Goal: Task Accomplishment & Management: Complete application form

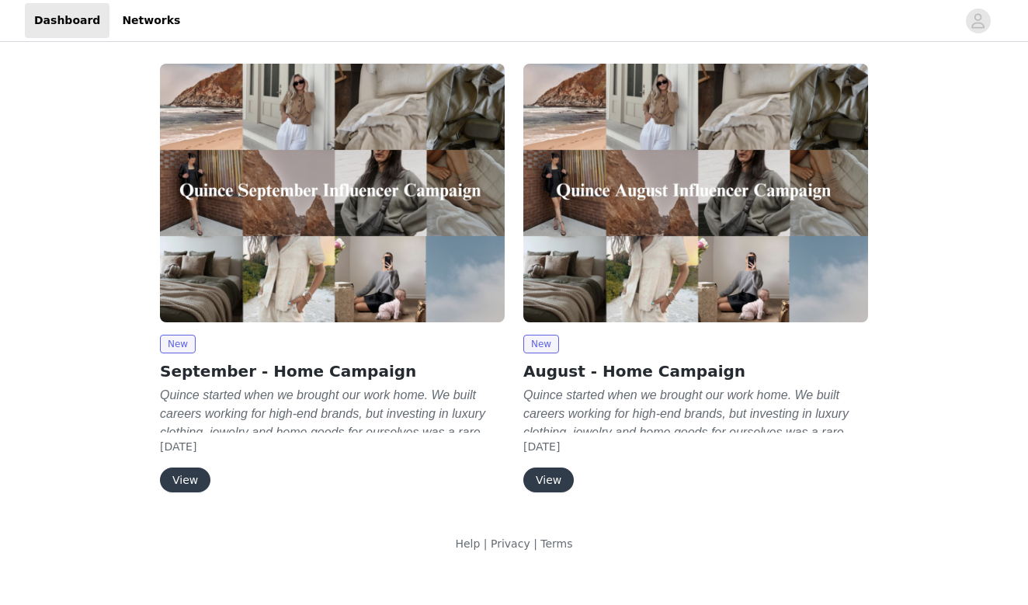
click at [186, 478] on button "View" at bounding box center [185, 479] width 50 height 25
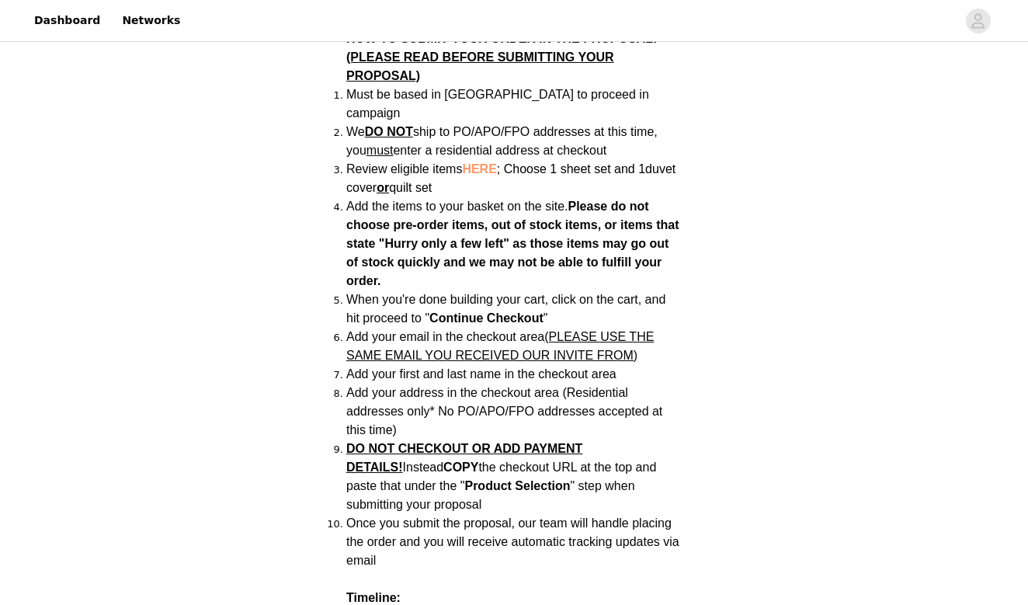
scroll to position [1239, 0]
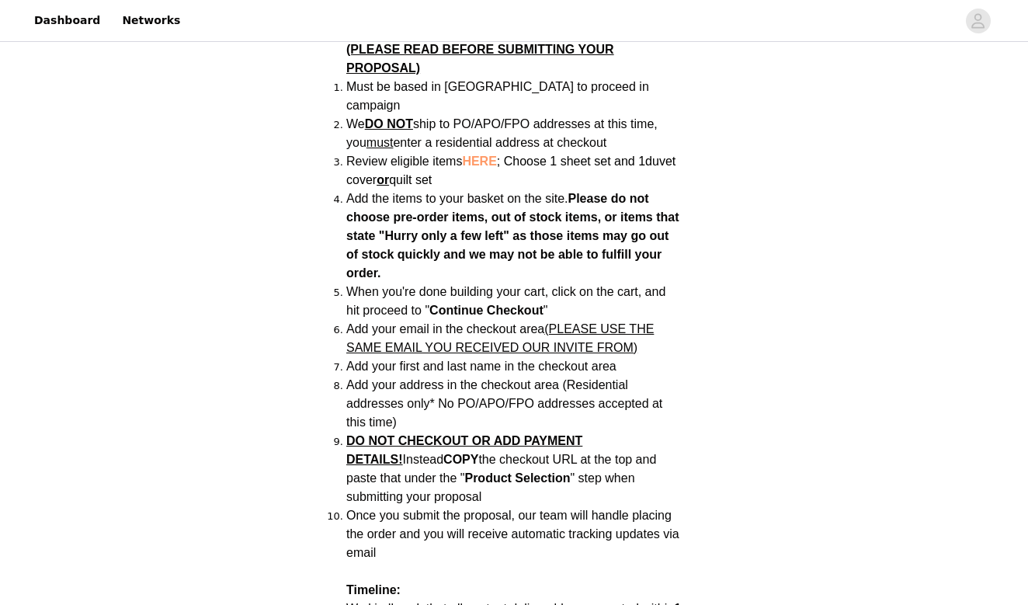
click at [384, 189] on li "Add the items to your basket on the site. Please do not choose pre-order items,…" at bounding box center [513, 235] width 335 height 93
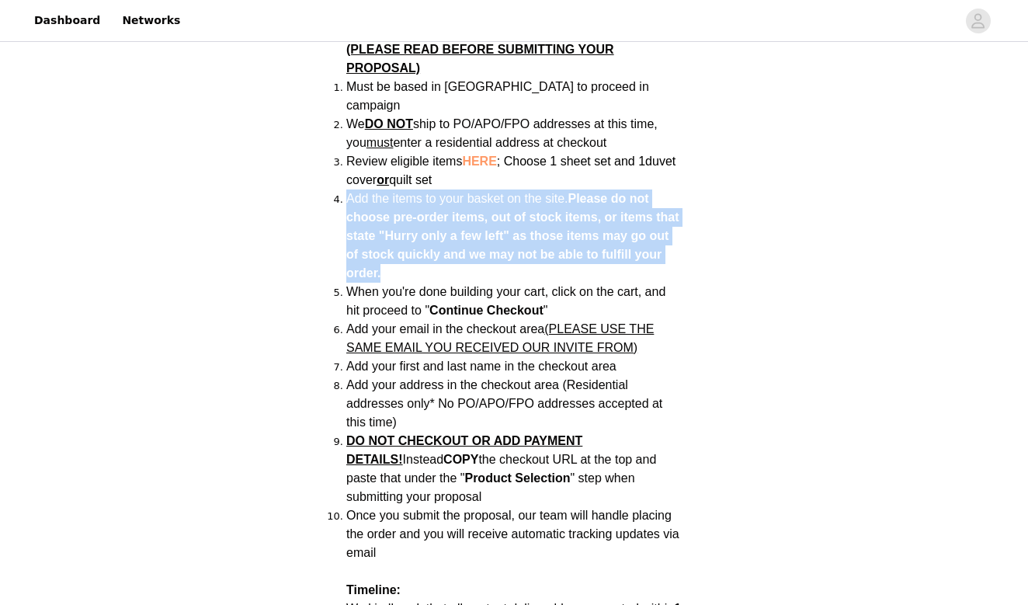
click at [384, 189] on li "Add the items to your basket on the site. Please do not choose pre-order items,…" at bounding box center [513, 235] width 335 height 93
click at [405, 226] on li "Add the items to your basket on the site. Please do not choose pre-order items,…" at bounding box center [513, 235] width 335 height 93
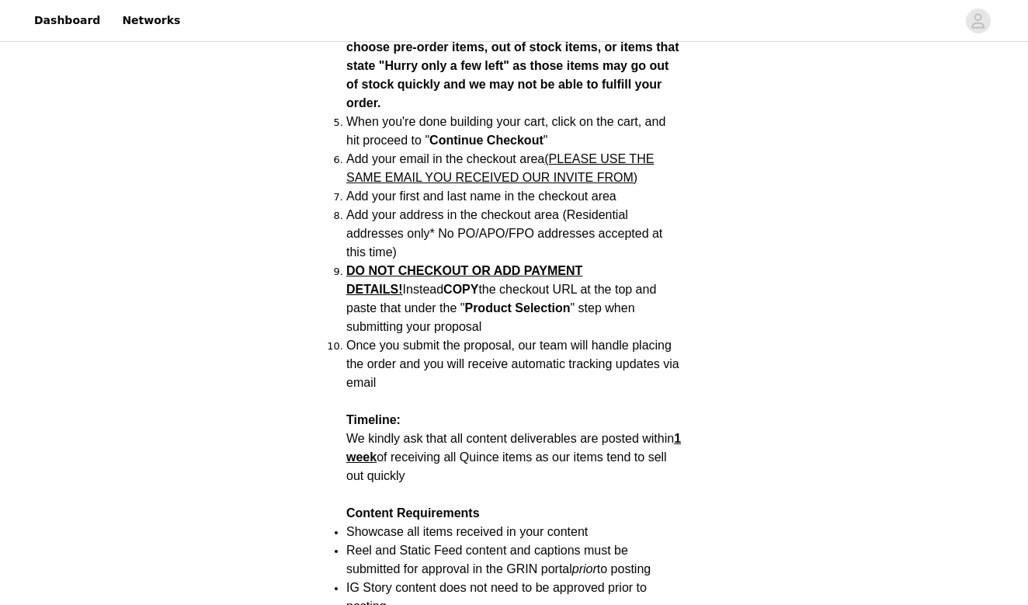
scroll to position [1411, 0]
click at [394, 151] on span "Add your email in the checkout area (PLEASE USE THE SAME EMAIL YOU RECEIVED OUR…" at bounding box center [499, 167] width 307 height 32
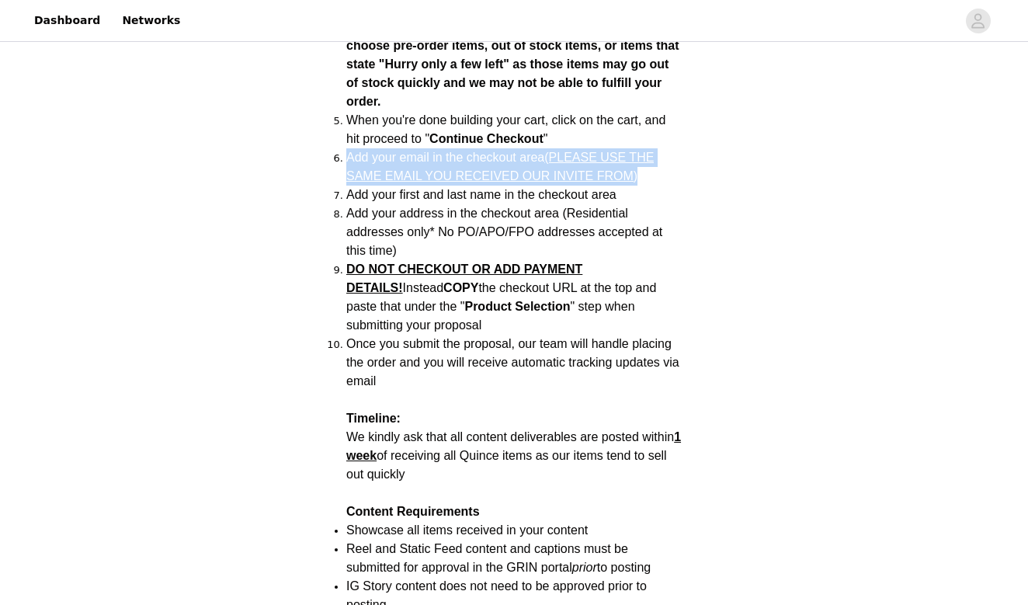
click at [394, 151] on span "Add your email in the checkout area (PLEASE USE THE SAME EMAIL YOU RECEIVED OUR…" at bounding box center [499, 167] width 307 height 32
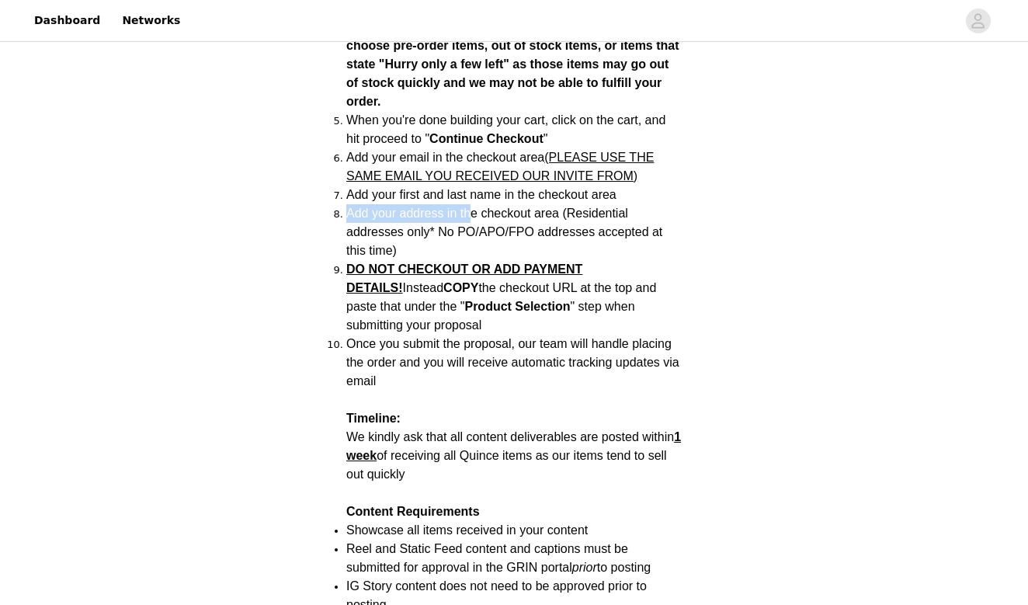
click at [468, 170] on ol "Must be based in [GEOGRAPHIC_DATA] to proceed in campaign We DO NOT ship to PO/…" at bounding box center [513, 148] width 335 height 485
click at [468, 204] on li "Add your address in the checkout area (Residential addresses only* No PO/APO/FP…" at bounding box center [513, 232] width 335 height 56
click at [481, 207] on span "Add your address in the checkout area (Residential addresses only* No PO/APO/FP…" at bounding box center [504, 232] width 316 height 50
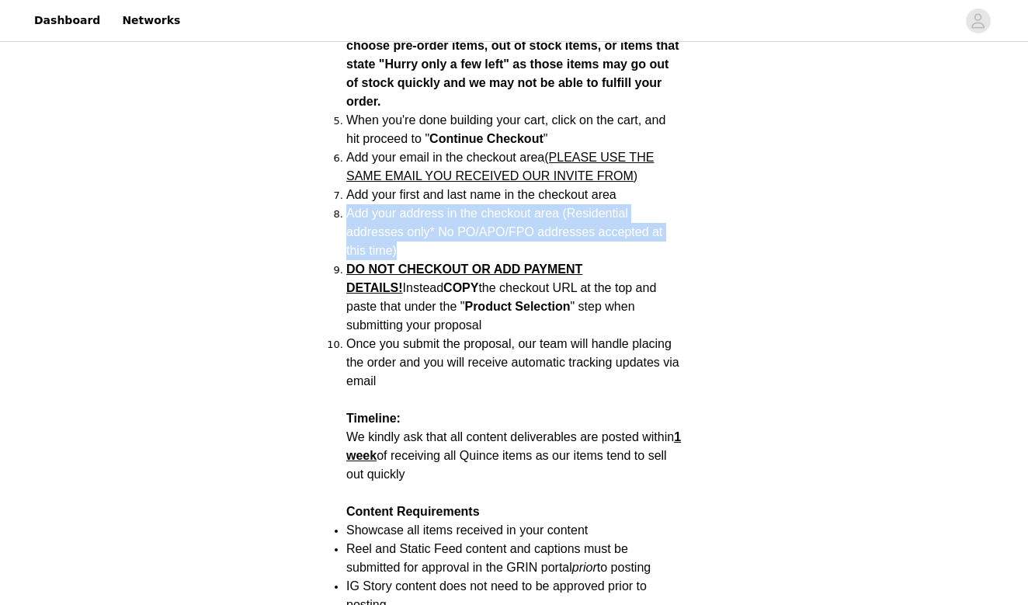
click at [481, 207] on span "Add your address in the checkout area (Residential addresses only* No PO/APO/FP…" at bounding box center [504, 232] width 316 height 50
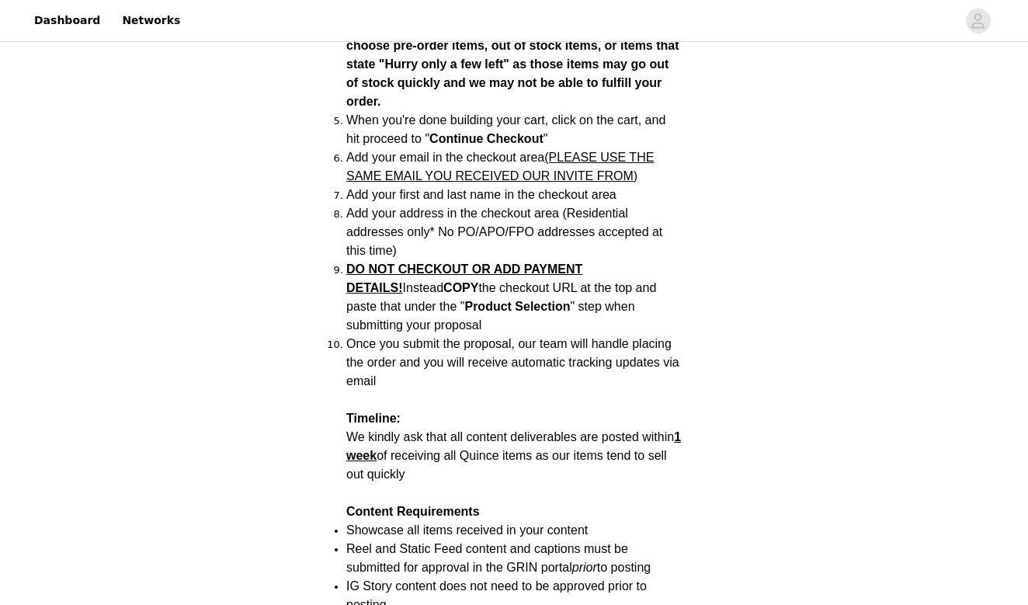
click at [443, 281] on strong "COPY" at bounding box center [460, 287] width 35 height 13
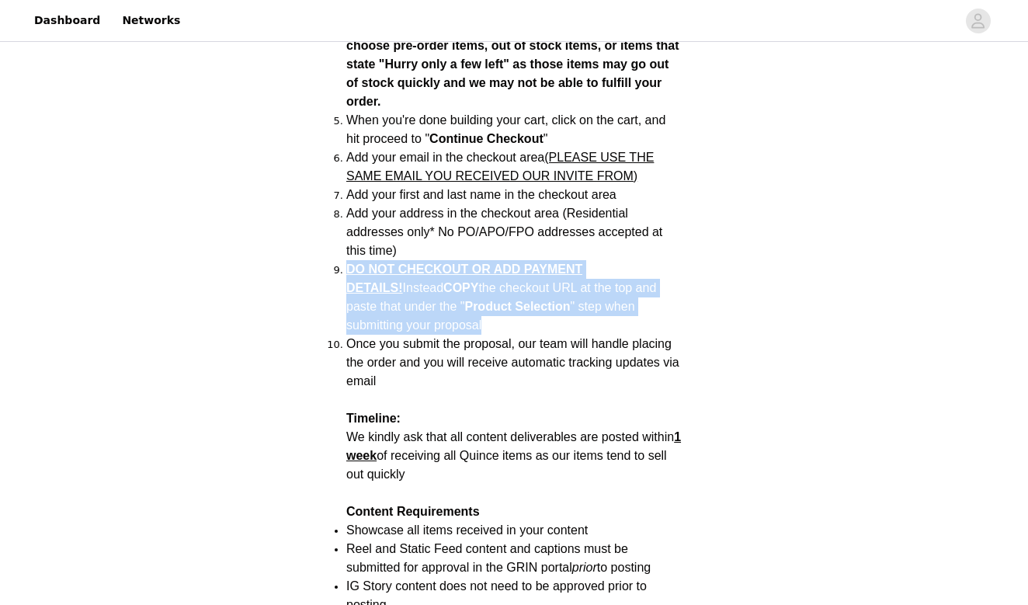
click at [443, 281] on strong "COPY" at bounding box center [460, 287] width 35 height 13
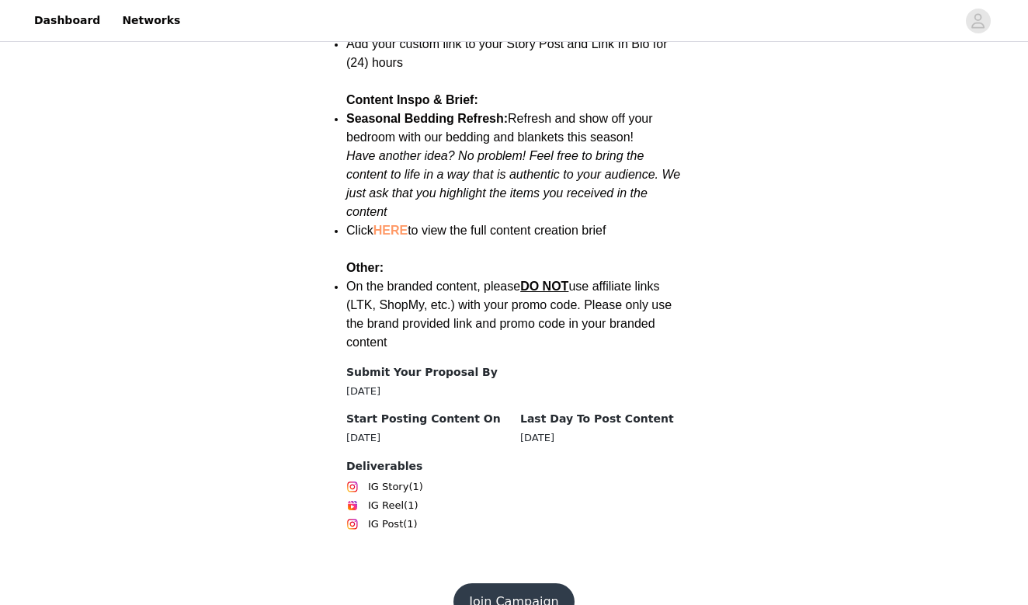
scroll to position [2120, 0]
click at [530, 584] on button "Join Campaign" at bounding box center [513, 602] width 120 height 37
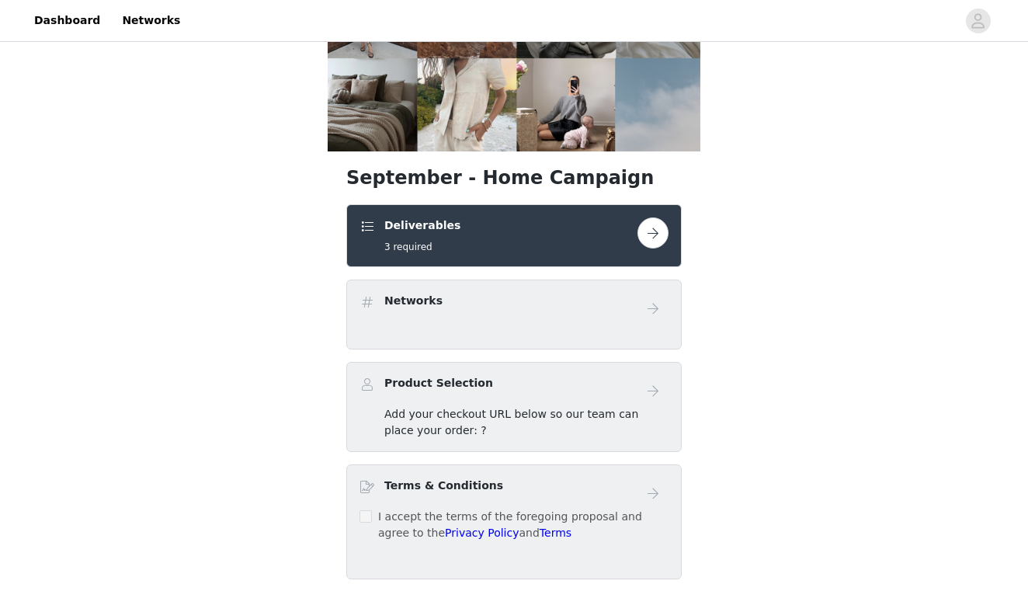
scroll to position [186, 0]
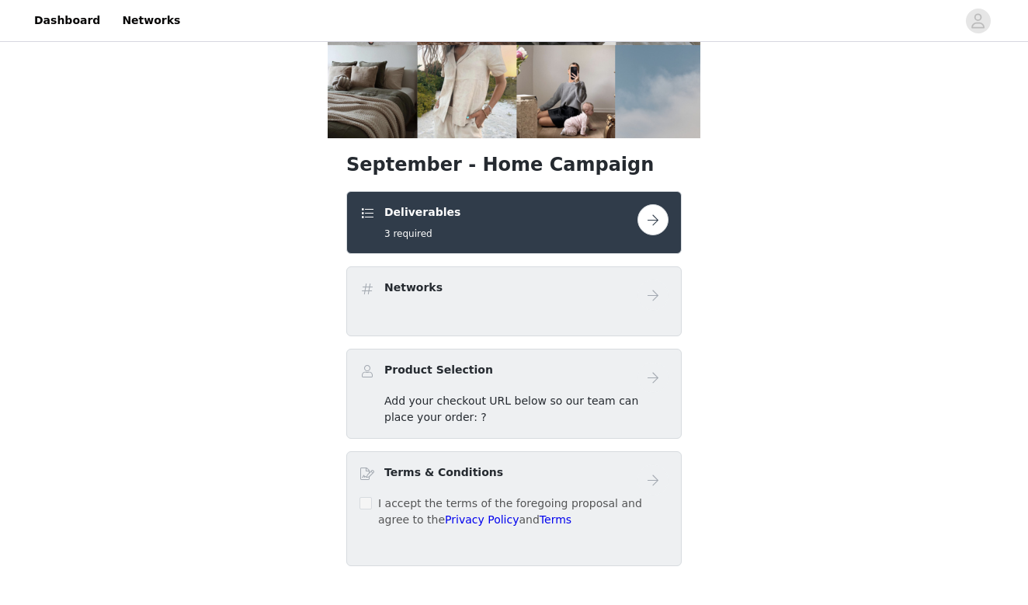
click at [649, 227] on button "button" at bounding box center [652, 219] width 31 height 31
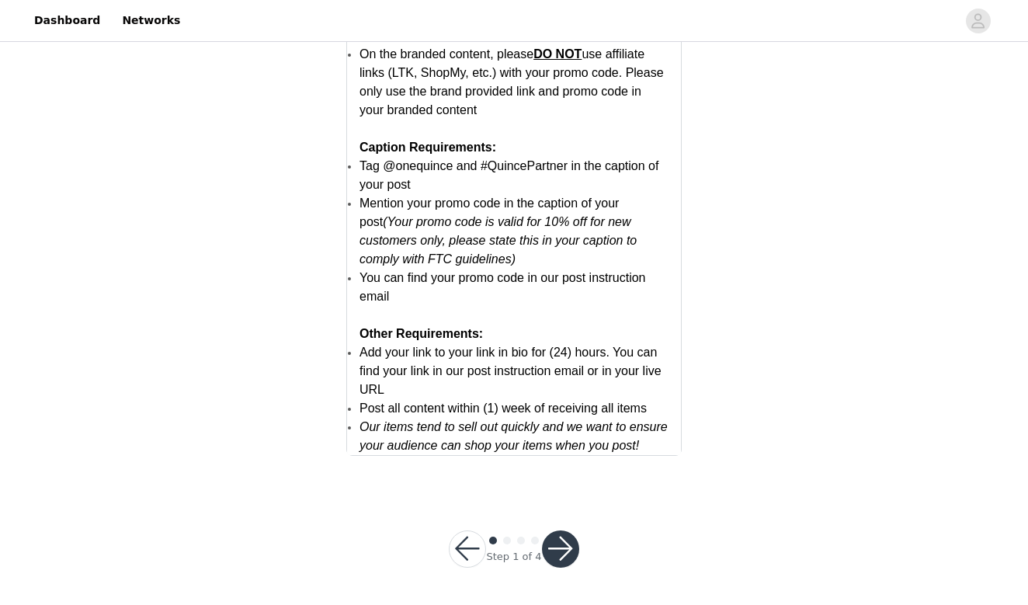
scroll to position [3069, 0]
click at [571, 558] on button "button" at bounding box center [560, 549] width 37 height 37
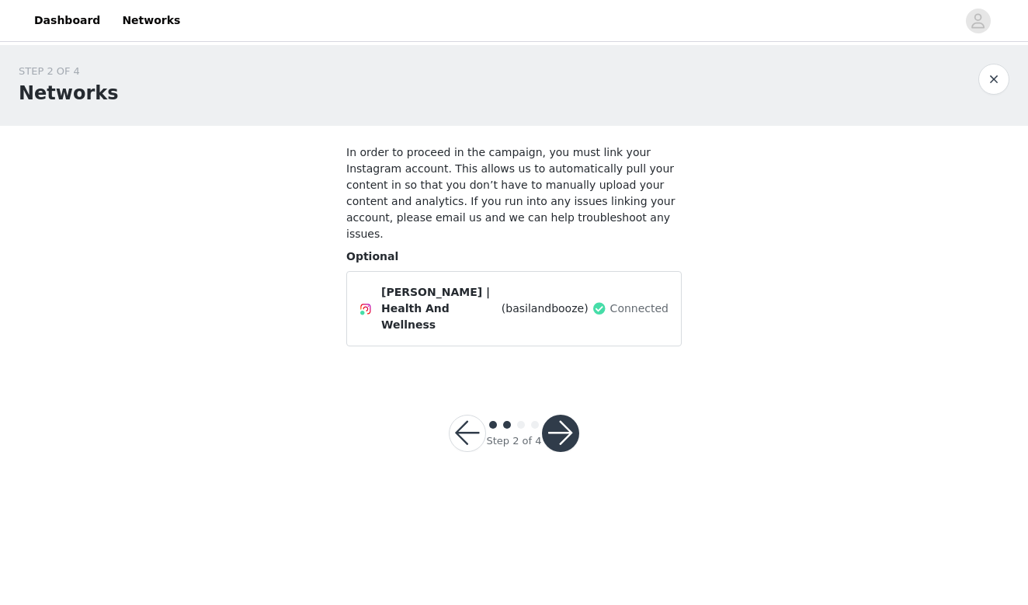
click at [561, 415] on button "button" at bounding box center [560, 433] width 37 height 37
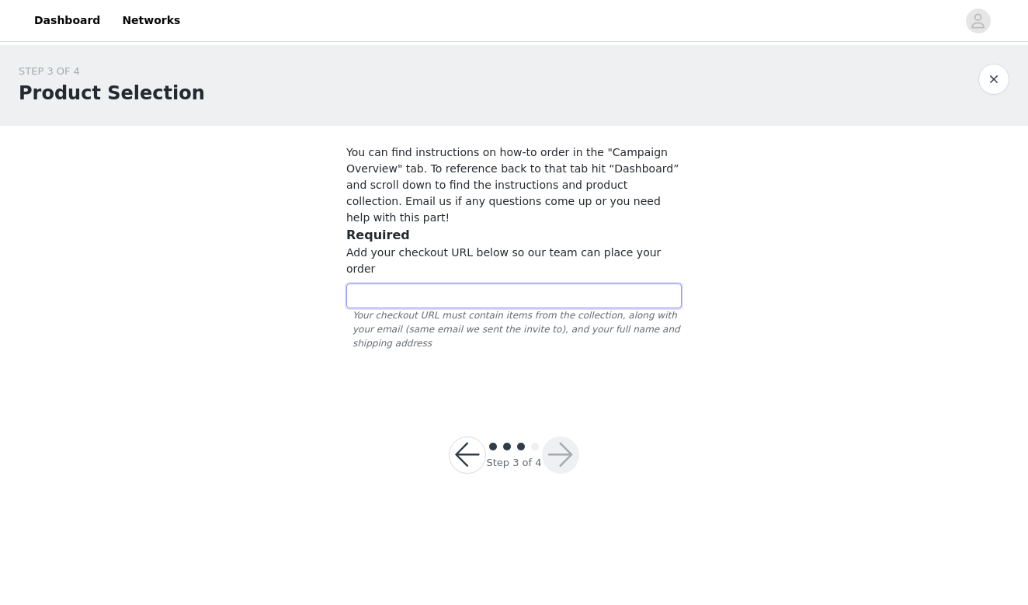
click at [506, 283] on input "text" at bounding box center [513, 295] width 335 height 25
paste input "[URL][DOMAIN_NAME]"
type input "[URL][DOMAIN_NAME]"
click at [568, 436] on button "button" at bounding box center [560, 454] width 37 height 37
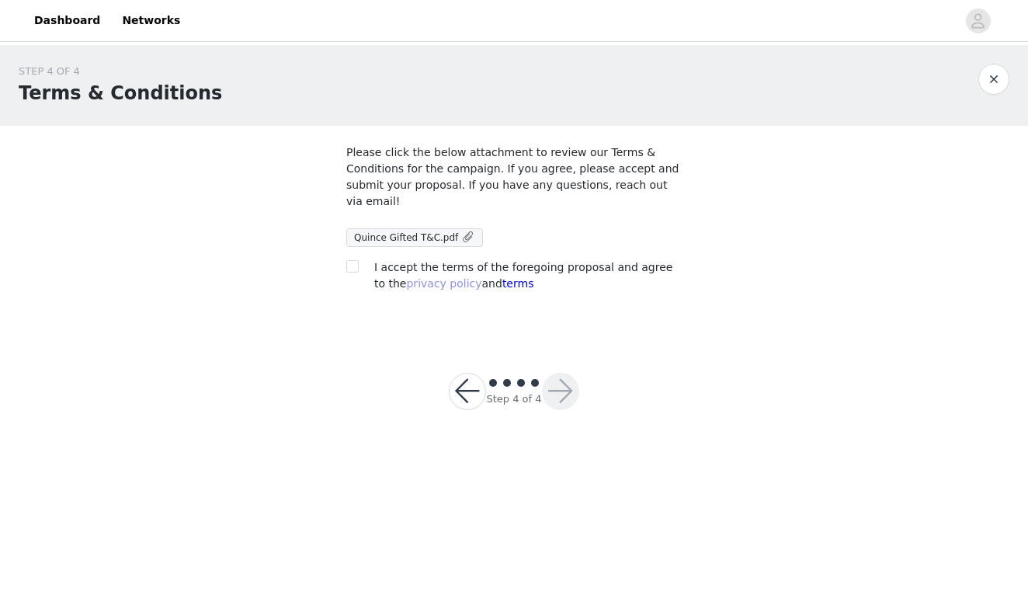
click at [406, 277] on link "privacy policy" at bounding box center [443, 283] width 75 height 12
click at [351, 266] on input "checkbox" at bounding box center [351, 265] width 11 height 11
checkbox input "true"
click at [568, 400] on button "button" at bounding box center [560, 391] width 37 height 37
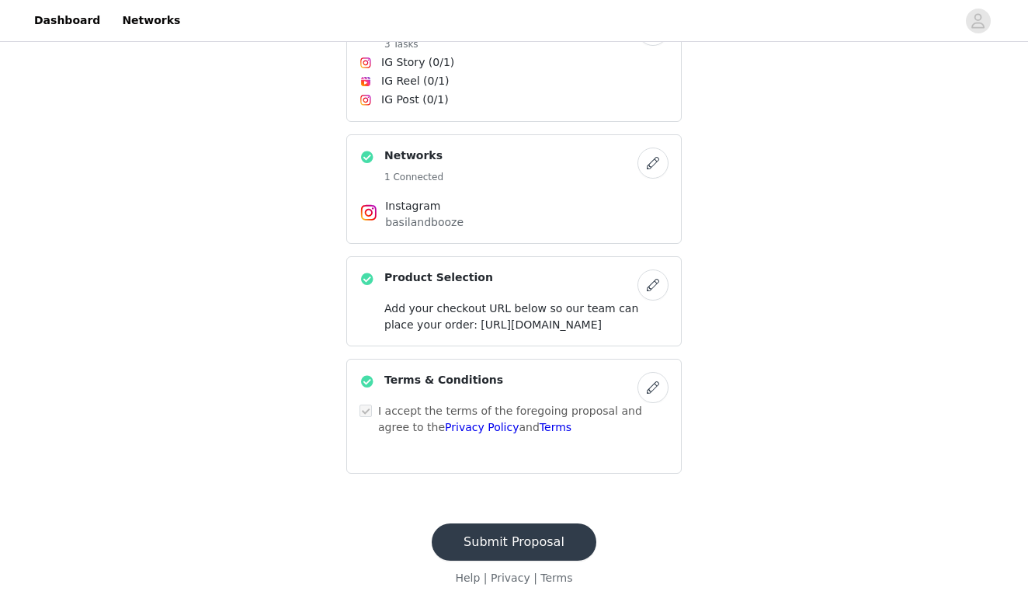
click at [533, 546] on button "Submit Proposal" at bounding box center [514, 541] width 165 height 37
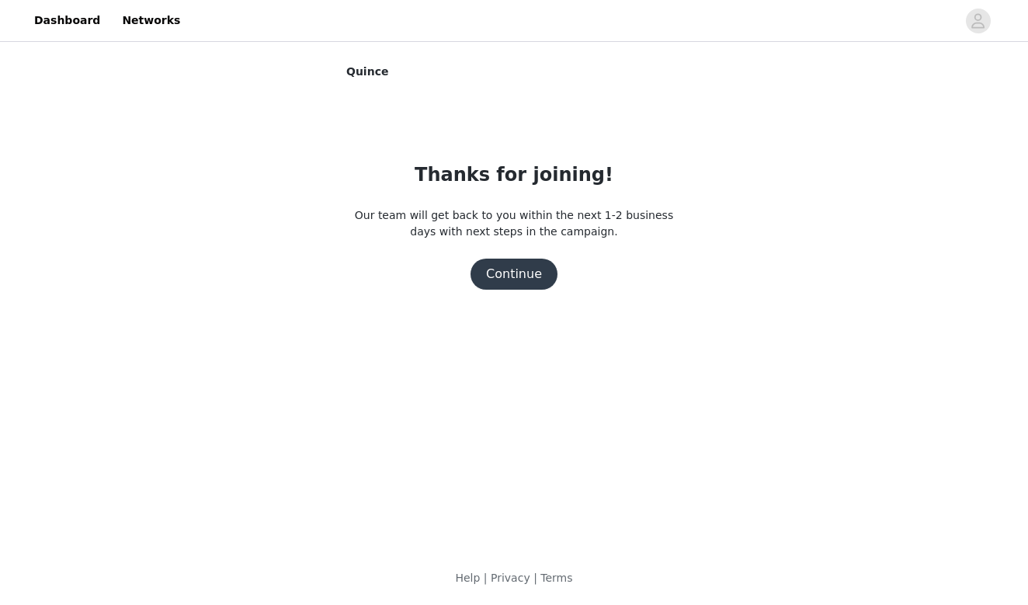
click at [509, 283] on button "Continue" at bounding box center [514, 274] width 87 height 31
